Goal: Transaction & Acquisition: Book appointment/travel/reservation

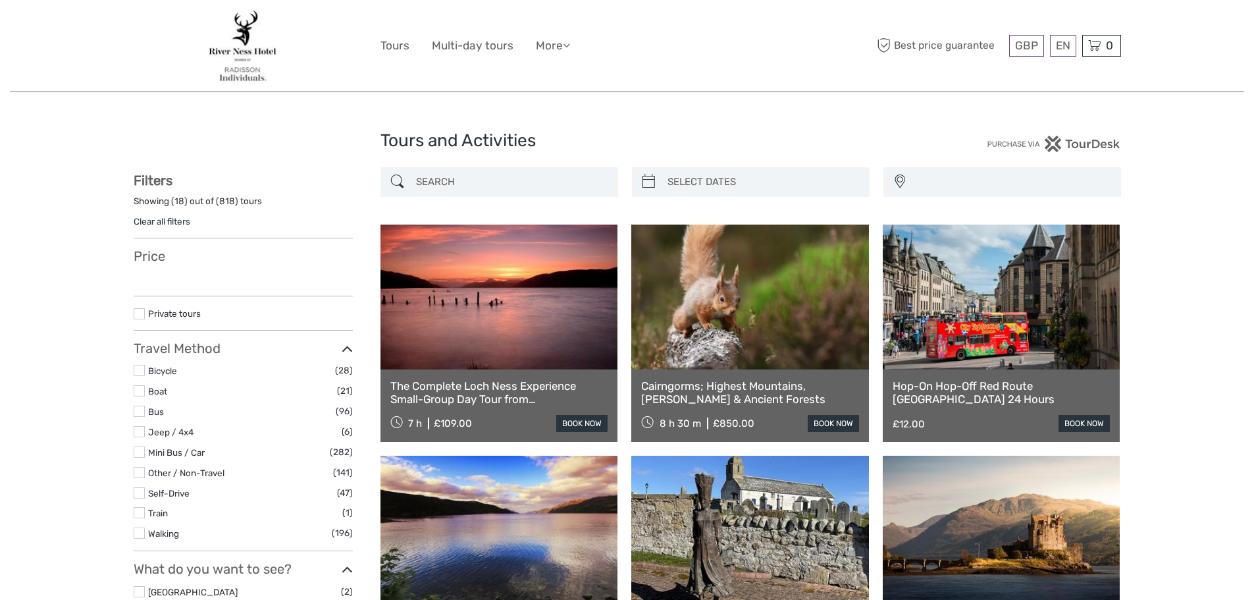
select select
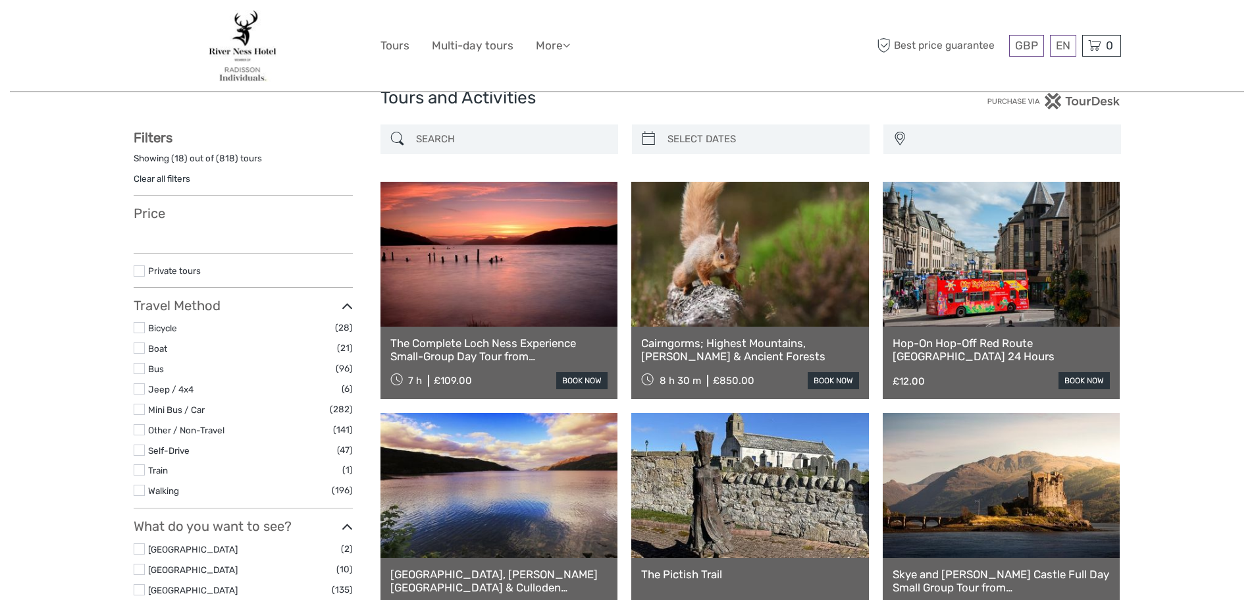
select select
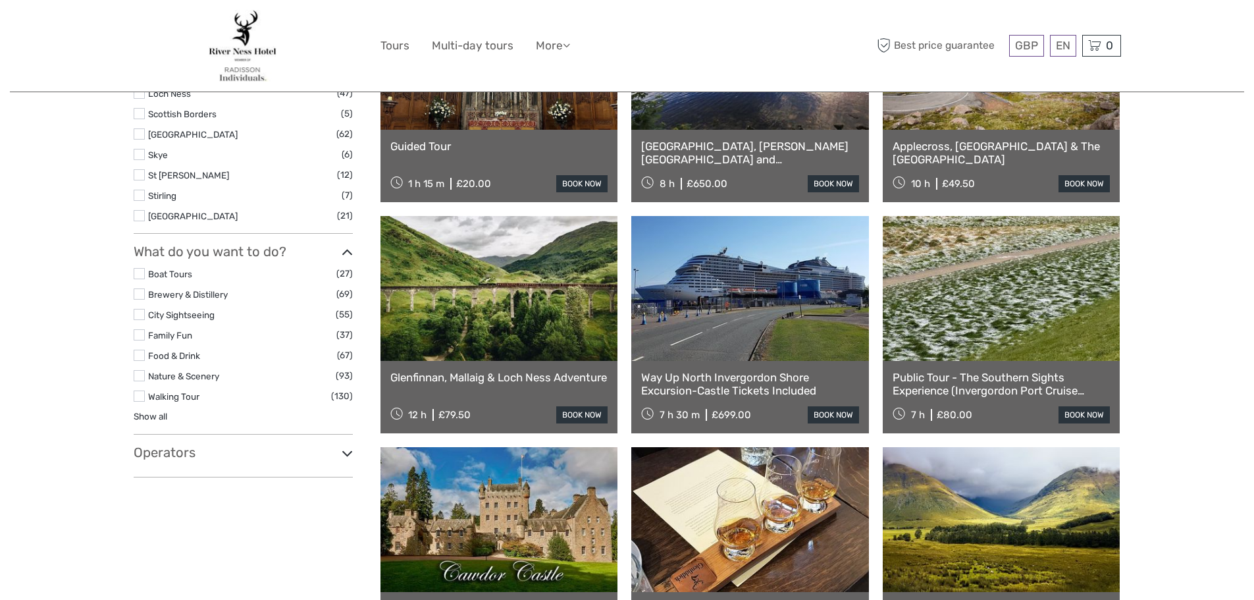
scroll to position [724, 0]
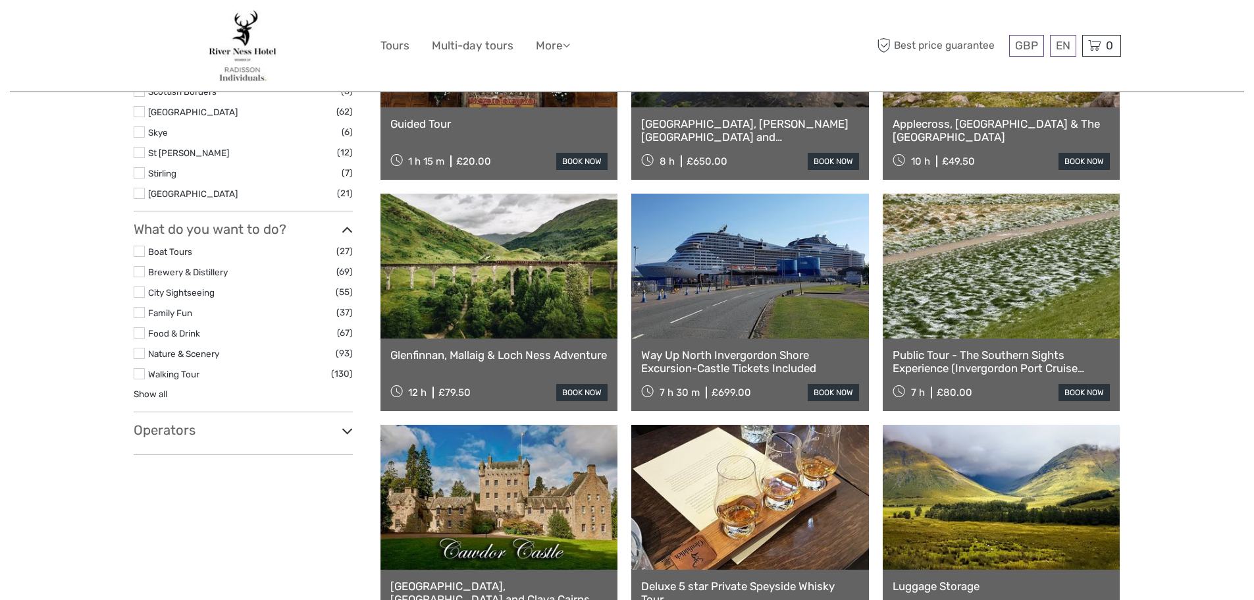
click at [469, 355] on link "Glenfinnan, Mallaig & Loch Ness Adventure" at bounding box center [499, 354] width 218 height 13
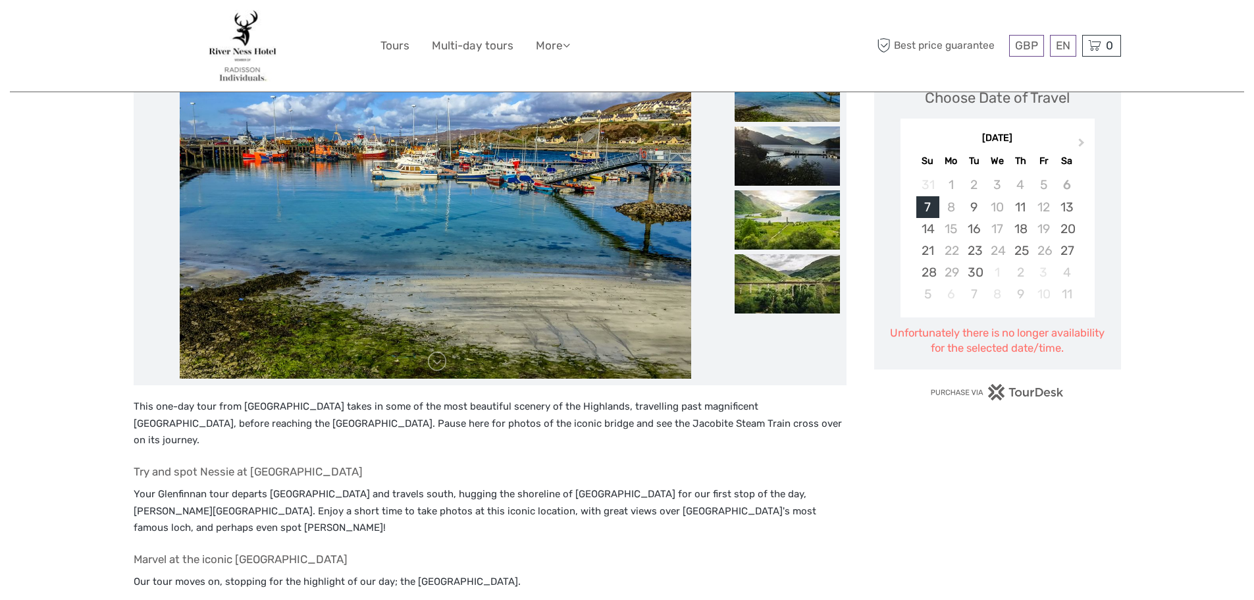
scroll to position [66, 0]
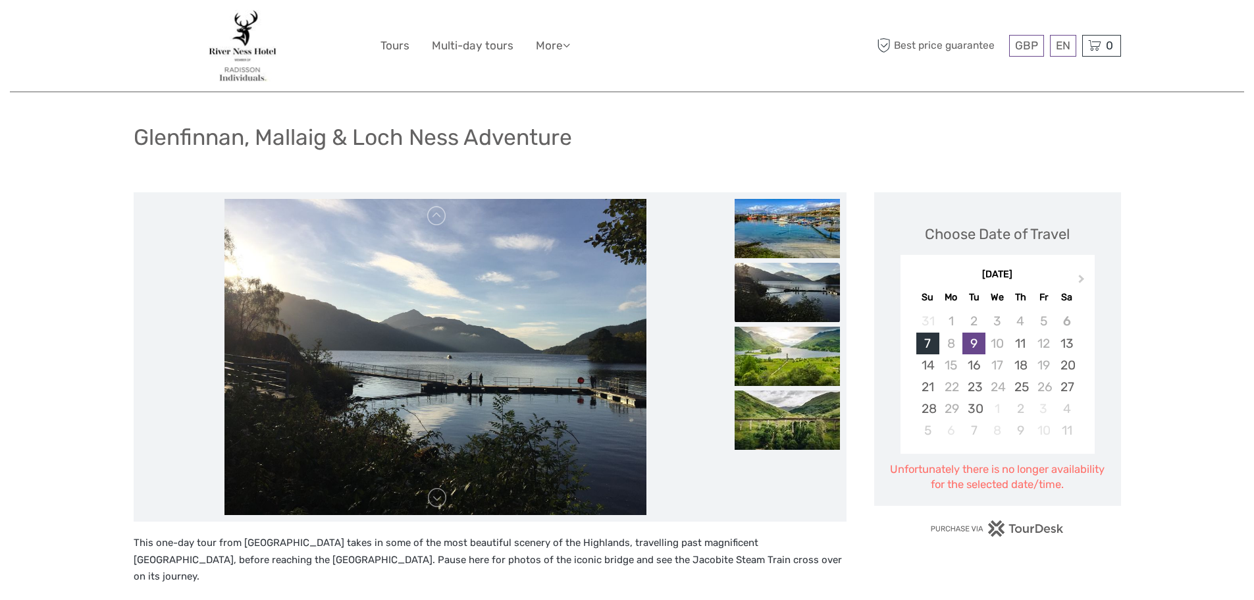
click at [978, 346] on div "9" at bounding box center [973, 343] width 23 height 22
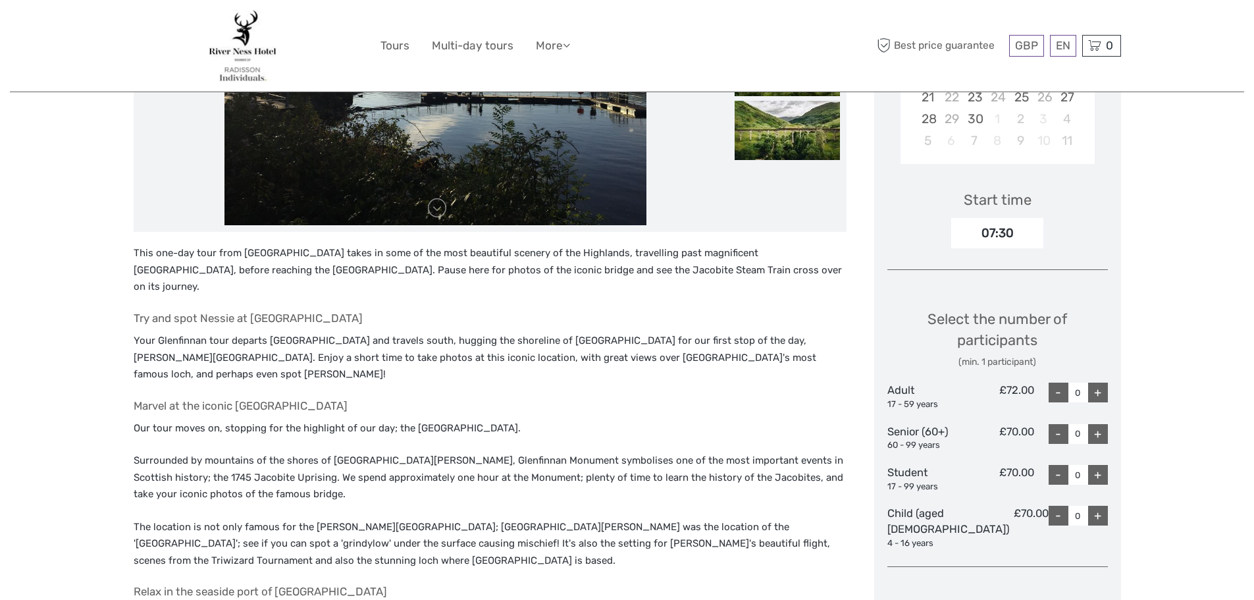
scroll to position [395, 0]
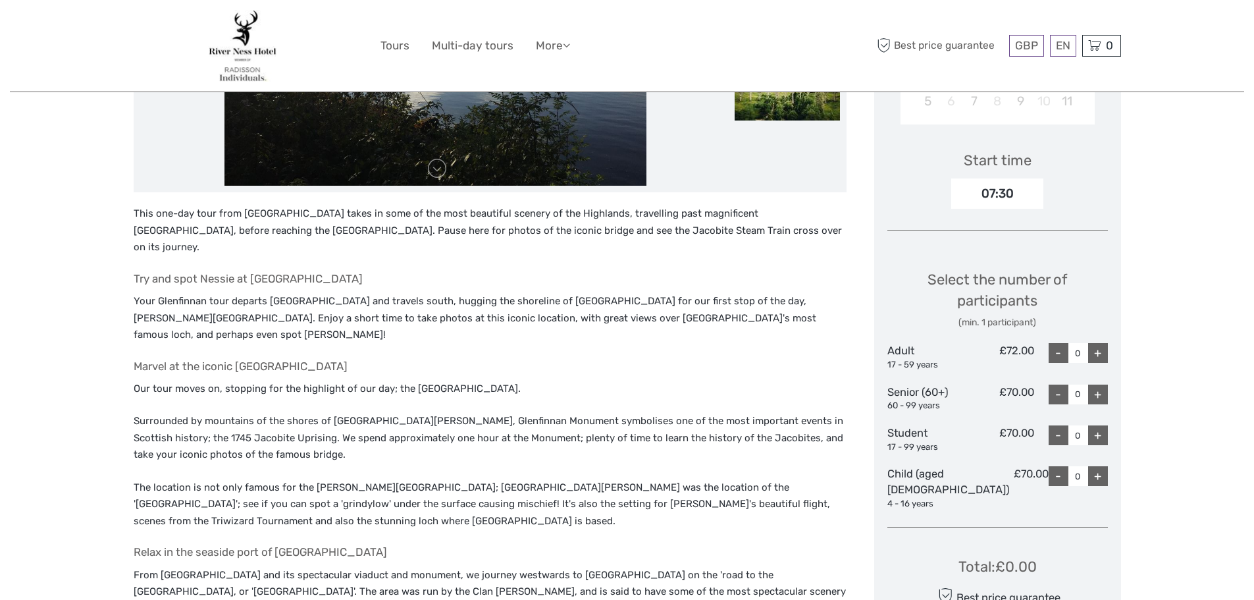
click at [1102, 355] on div "+" at bounding box center [1098, 353] width 20 height 20
type input "2"
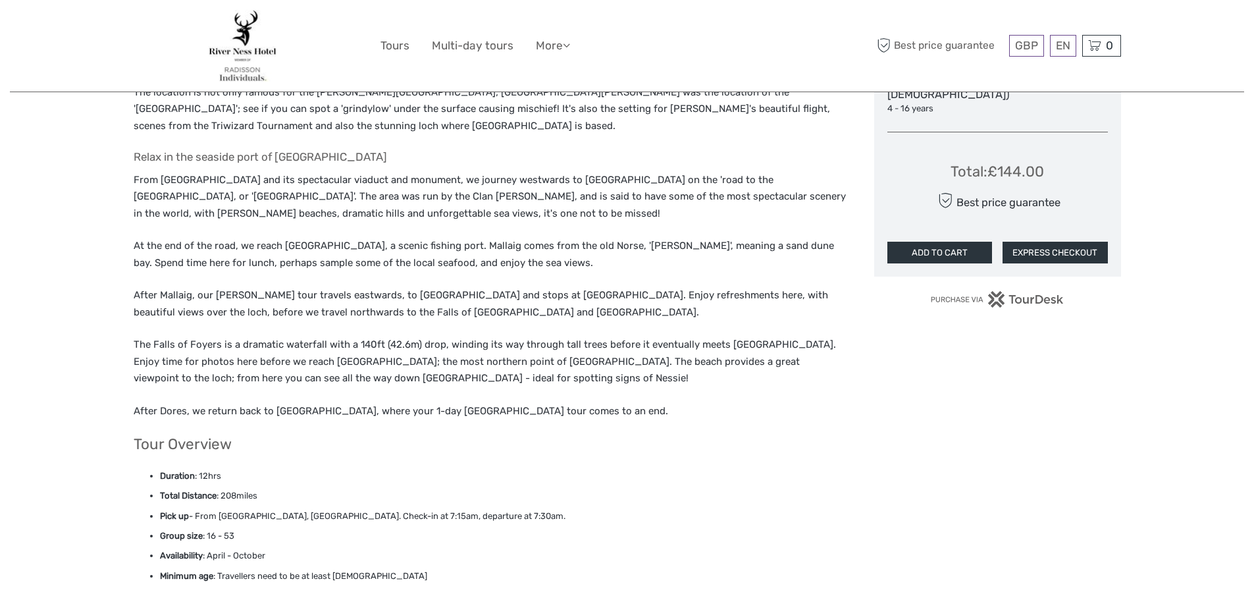
scroll to position [856, 0]
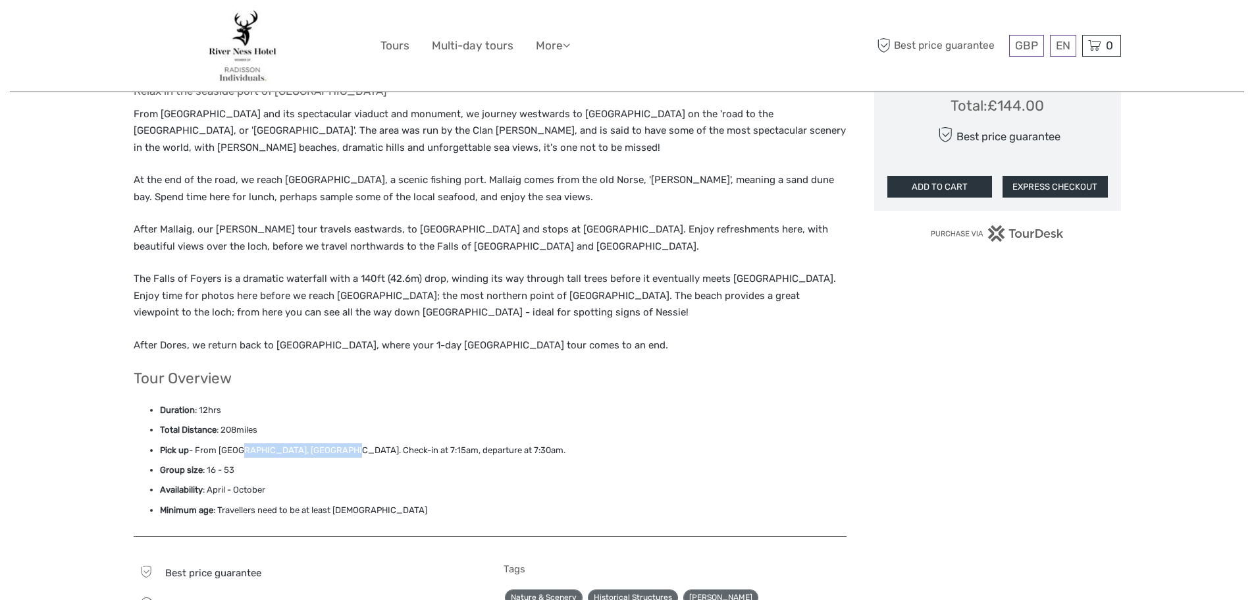
drag, startPoint x: 238, startPoint y: 421, endPoint x: 332, endPoint y: 411, distance: 94.6
click at [332, 443] on li "Pick up - From [GEOGRAPHIC_DATA], [GEOGRAPHIC_DATA]. Check-in at 7:15am, depart…" at bounding box center [503, 450] width 686 height 14
click at [344, 337] on p "After Dores, we return back to [GEOGRAPHIC_DATA], where your 1-day [GEOGRAPHIC_…" at bounding box center [490, 345] width 713 height 17
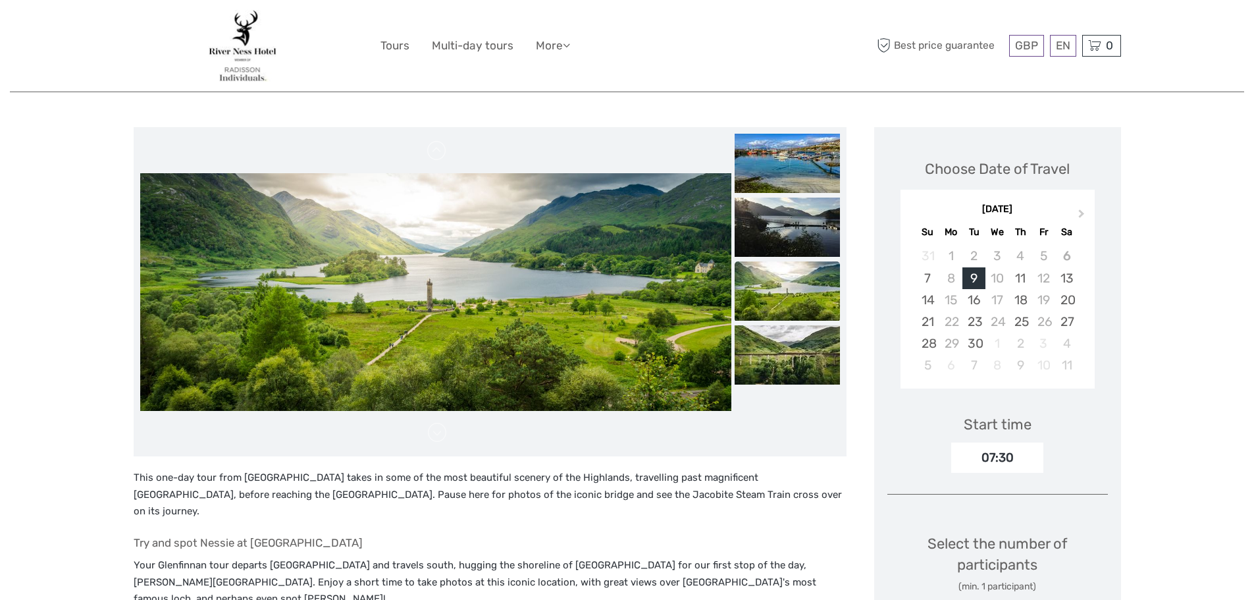
scroll to position [132, 0]
